Goal: Complete application form

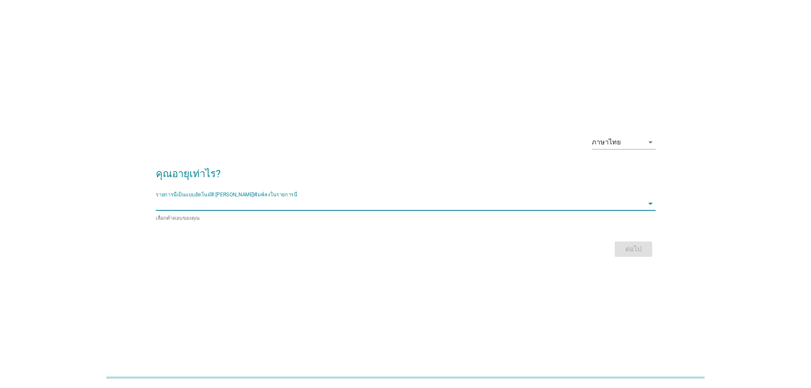
click at [327, 208] on input "รายการนี้เป็นแบบอัตโนมัติ คุณสามารถพิมพ์ลงในรายการนี้" at bounding box center [400, 204] width 488 height 14
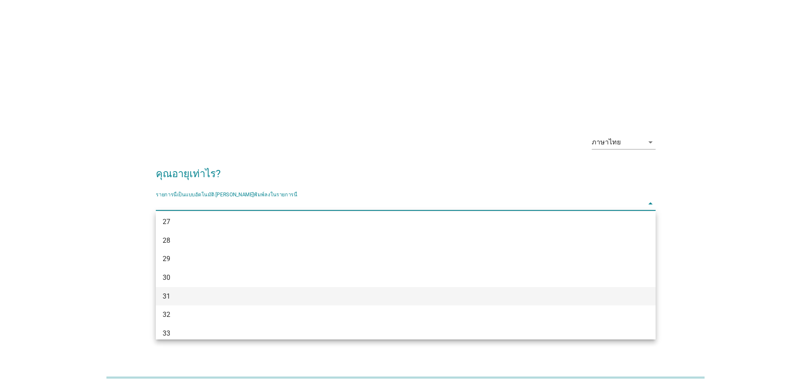
scroll to position [170, 0]
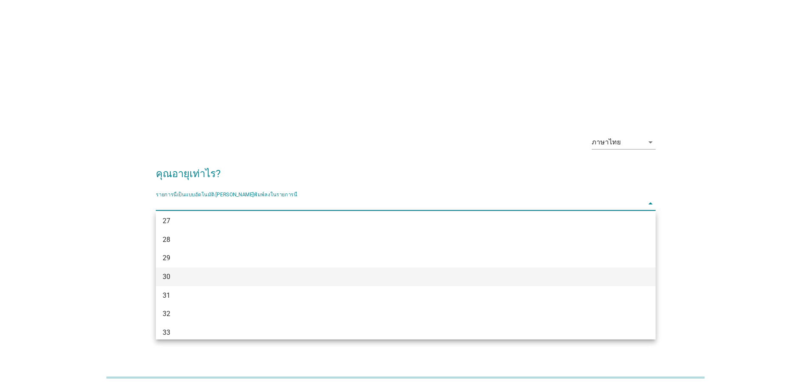
click at [195, 278] on div "30" at bounding box center [386, 277] width 446 height 10
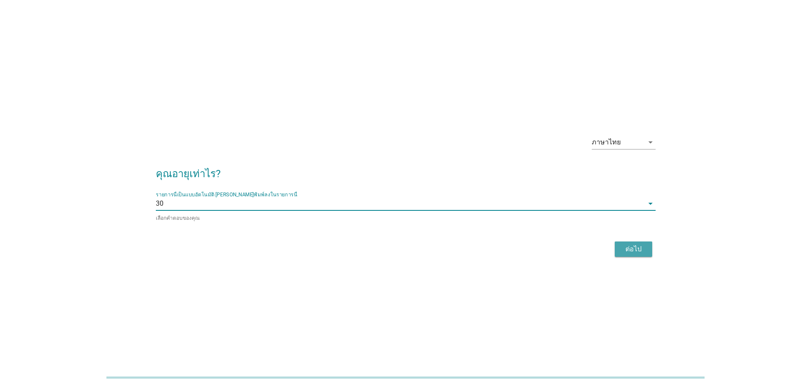
click at [637, 247] on div "ต่อไป" at bounding box center [634, 249] width 24 height 10
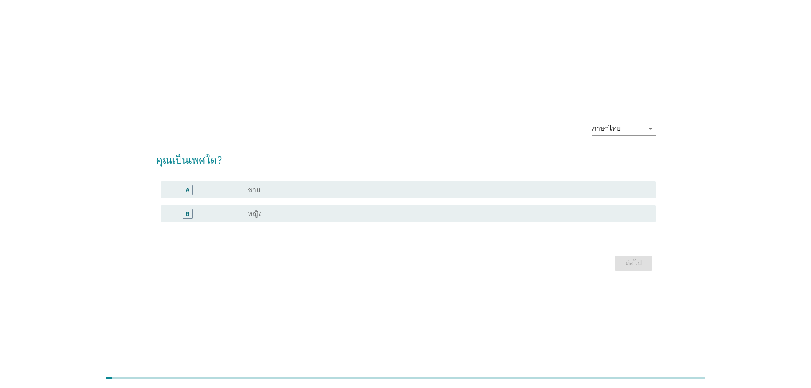
click at [267, 218] on div "radio_button_unchecked หญิง" at bounding box center [448, 214] width 401 height 10
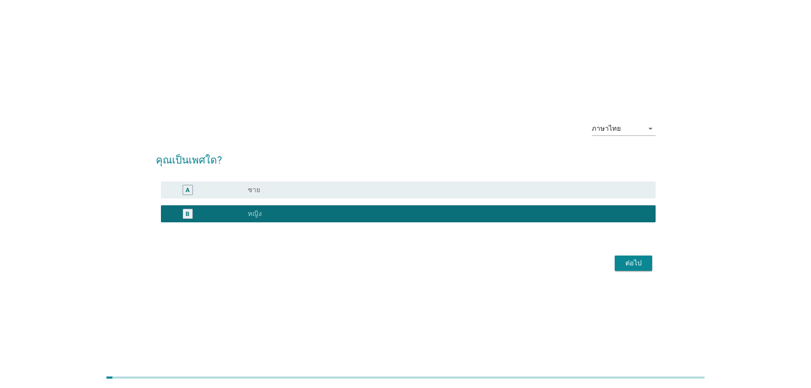
click at [629, 265] on div "ต่อไป" at bounding box center [634, 263] width 24 height 10
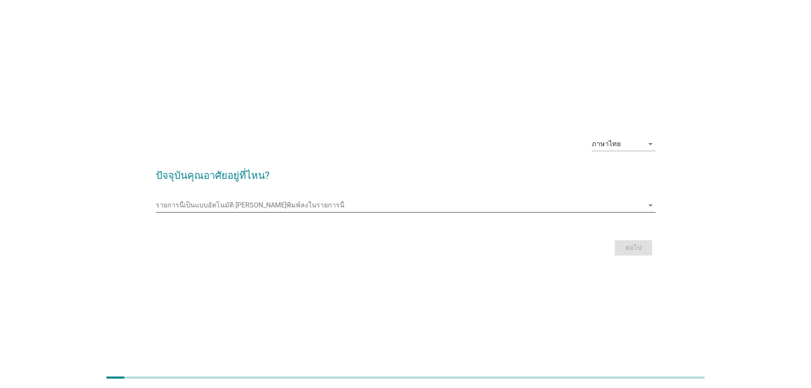
click at [224, 211] on input "รายการนี้เป็นแบบอัตโนมัติ คุณสามารถพิมพ์ลงในรายการนี้" at bounding box center [400, 205] width 488 height 14
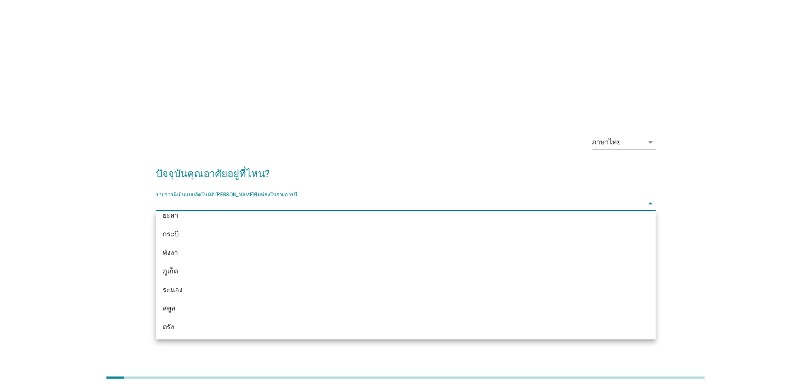
scroll to position [1308, 0]
type input "o"
type input "[PERSON_NAME]"
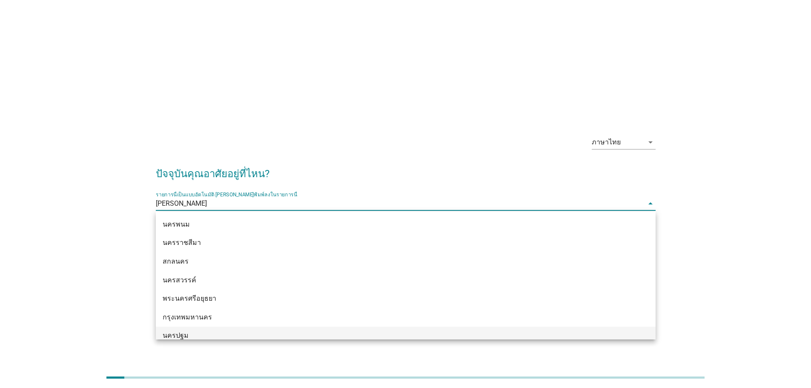
click at [190, 336] on div "นครปฐม" at bounding box center [386, 335] width 446 height 10
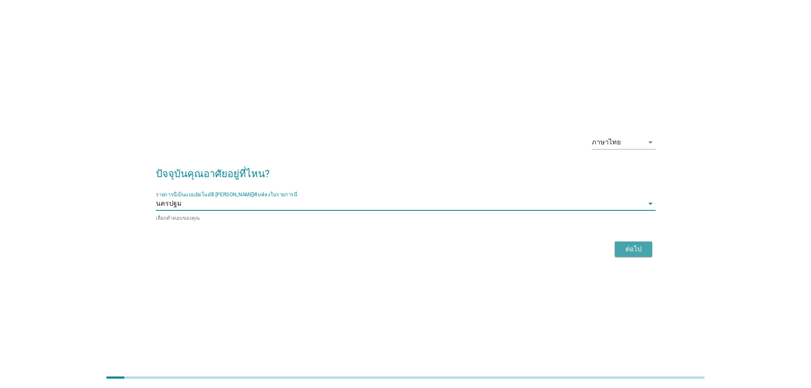
click at [640, 244] on div "ต่อไป" at bounding box center [634, 249] width 24 height 10
